Goal: Task Accomplishment & Management: Use online tool/utility

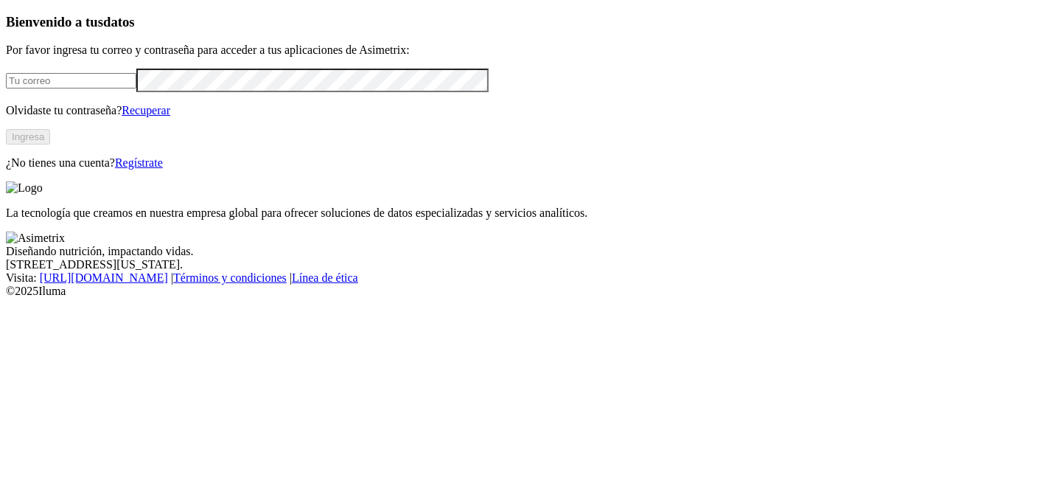
type input "andres.alvarez.marin@premexcorp.com"
click at [50, 144] on button "Ingresa" at bounding box center [28, 136] width 44 height 15
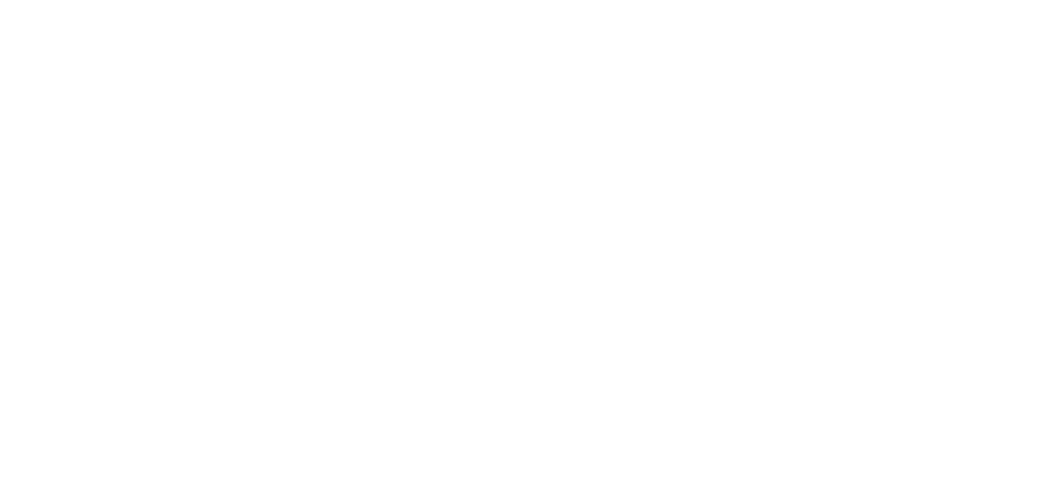
scroll to position [993, 0]
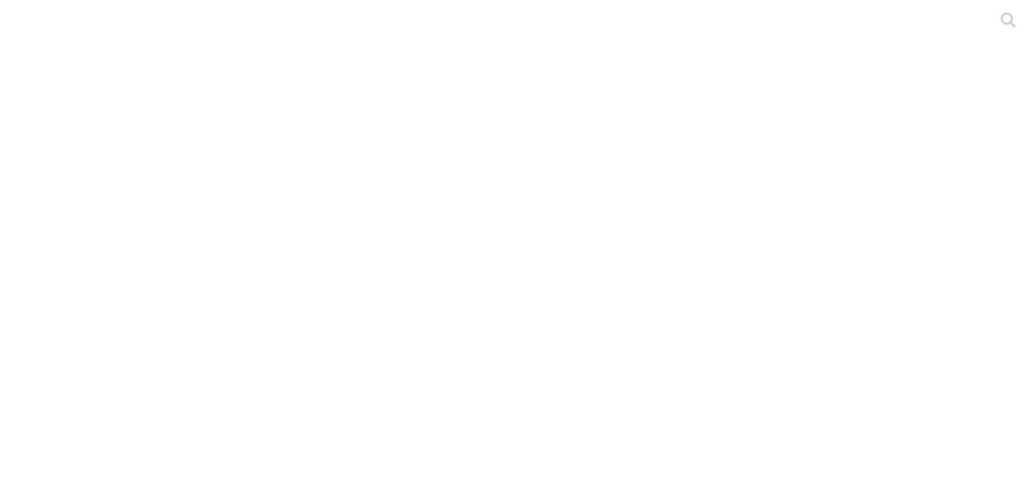
scroll to position [932, 0]
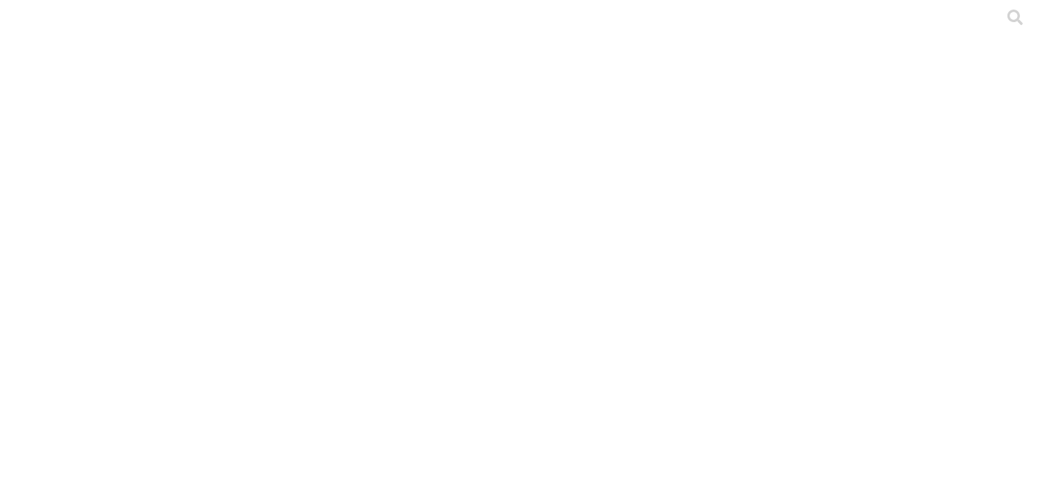
scroll to position [846, 0]
